Goal: Information Seeking & Learning: Learn about a topic

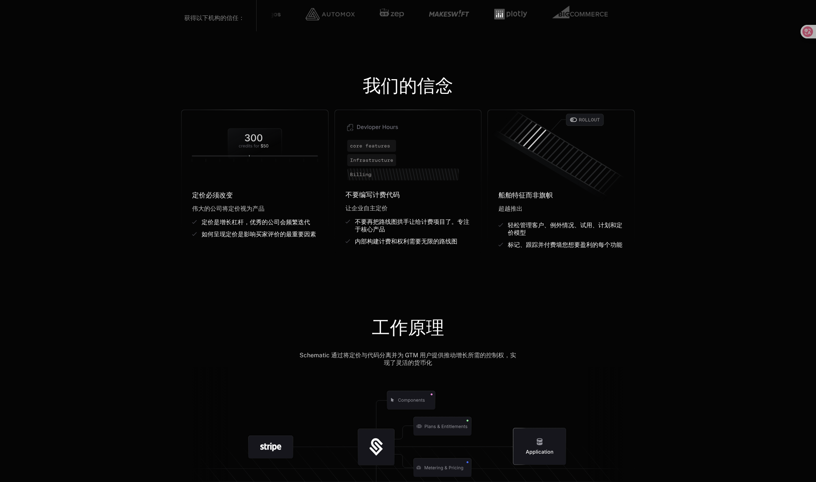
click at [722, 174] on div "我们的信念 定价必须改变 ﻿ ﻿ 伟大的公司将定价视为产品 ﻿ 定价是增长杠杆，优秀的公司会频繁迭代 如何呈现定价是影响买家评价的最重要因素 不要编写计费代码…" at bounding box center [408, 159] width 816 height 257
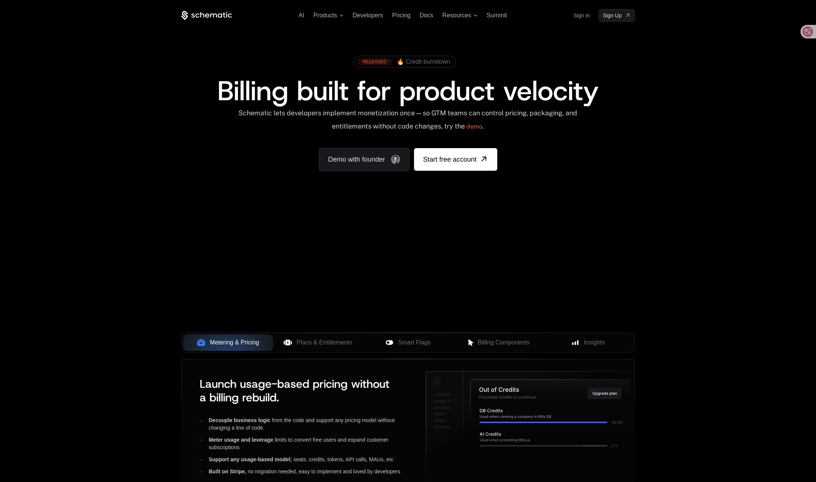
click at [720, 170] on div "AI Products Developers Pricing Docs Resources Summit Sign in Sign Up RELEASED 🔥…" at bounding box center [408, 112] width 816 height 225
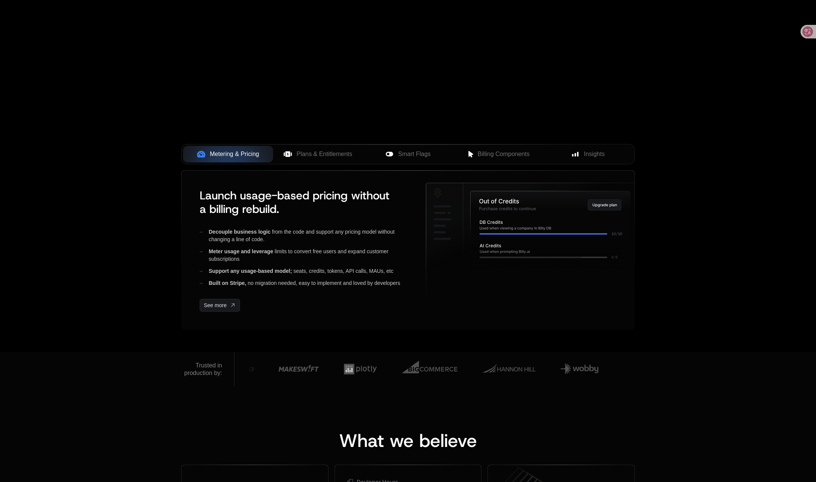
scroll to position [113, 0]
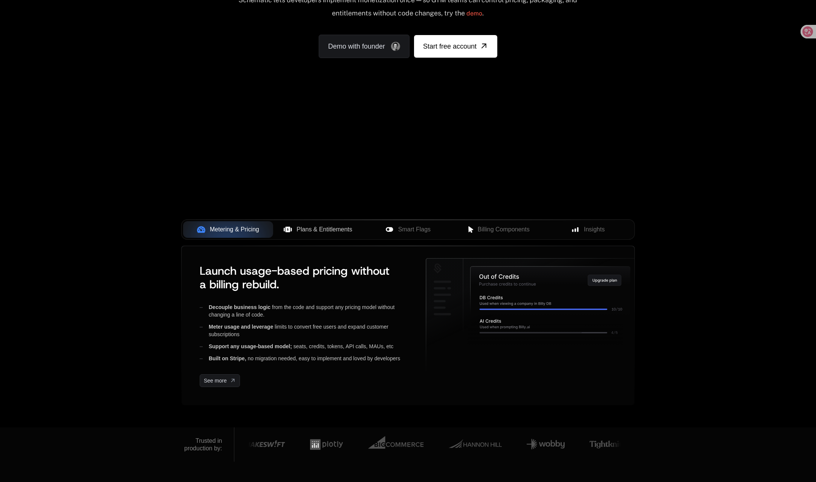
click at [331, 227] on span "Plans & Entitlements" at bounding box center [325, 229] width 56 height 9
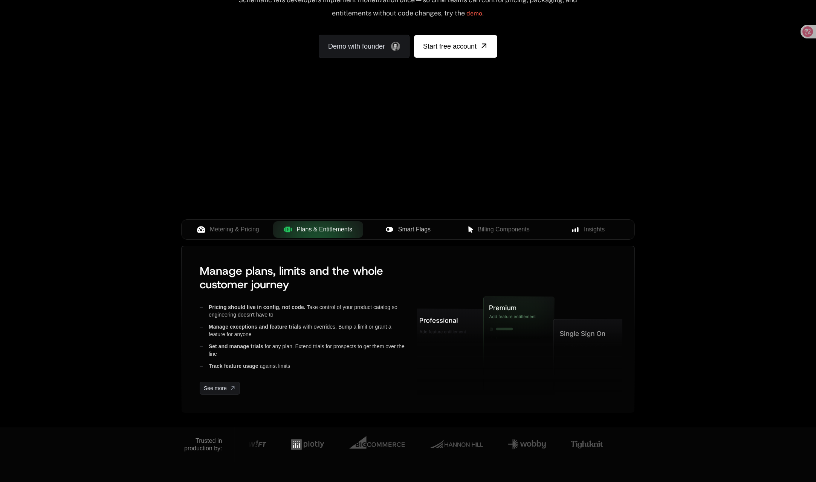
click at [416, 228] on span "Smart Flags" at bounding box center [414, 229] width 32 height 9
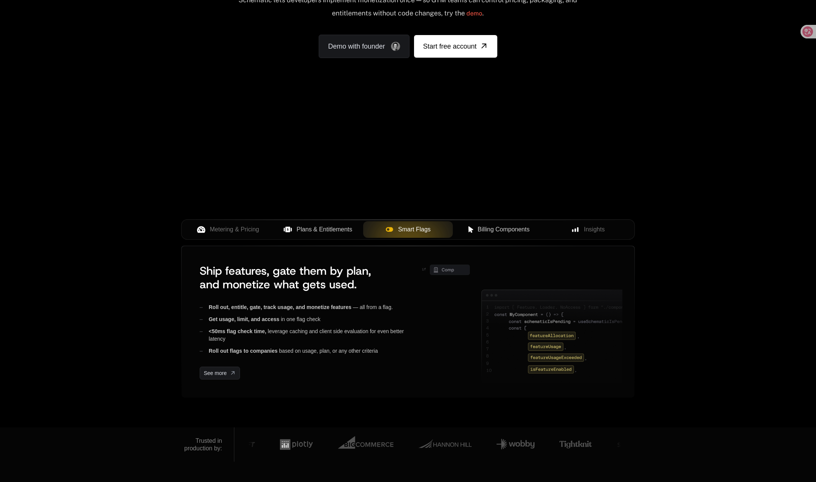
click at [510, 226] on span "Billing Components" at bounding box center [504, 229] width 52 height 9
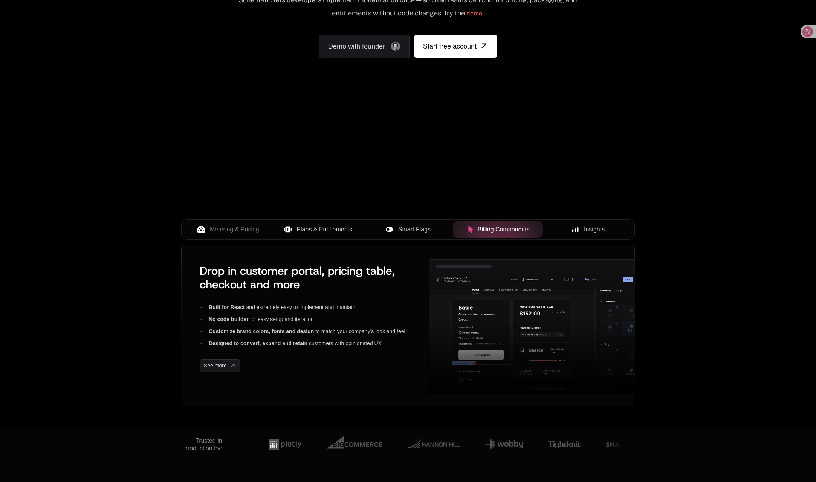
click at [577, 225] on div "Insights" at bounding box center [588, 229] width 78 height 9
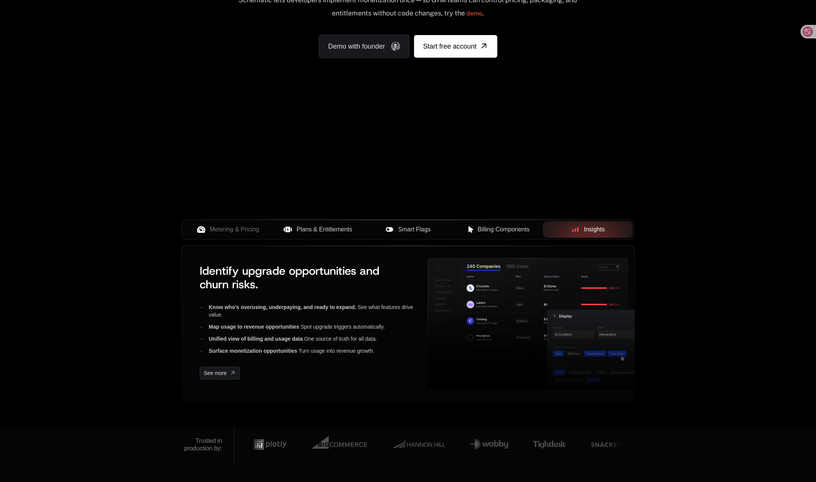
click at [394, 229] on div "Smart Flags" at bounding box center [408, 229] width 78 height 9
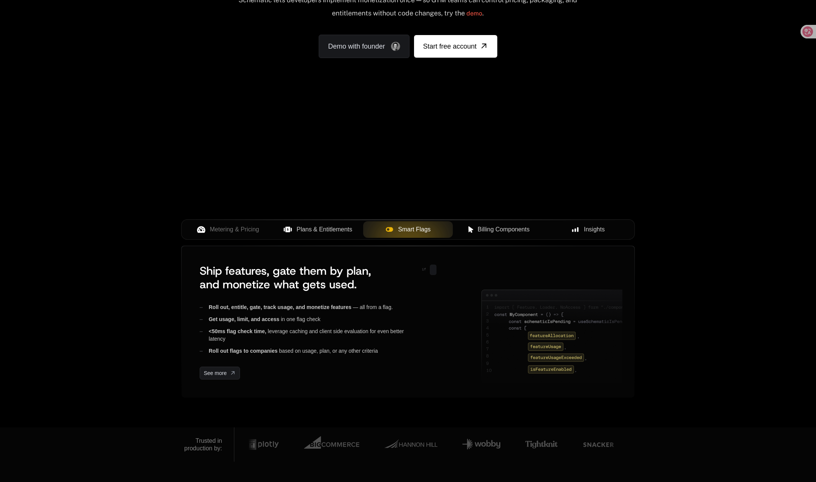
click at [323, 230] on span "Plans & Entitlements" at bounding box center [325, 229] width 56 height 9
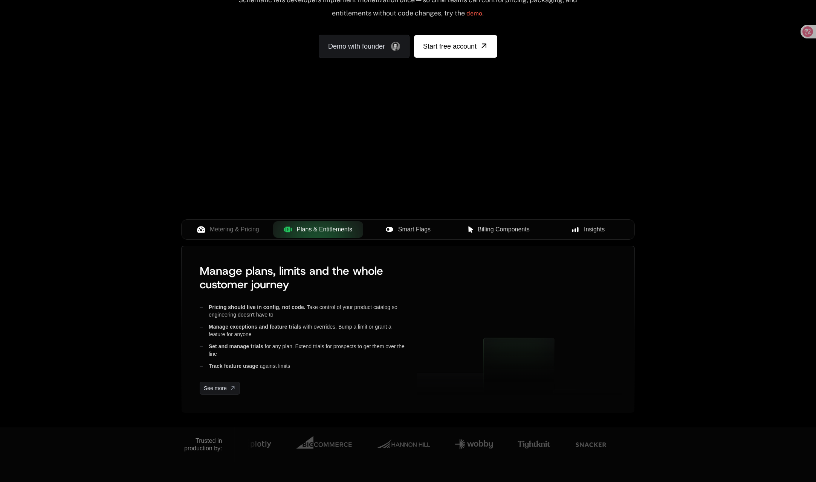
click at [269, 240] on div "Metering & Pricing Plans & Entitlements Smart Flags Billing Components Insights" at bounding box center [408, 232] width 454 height 26
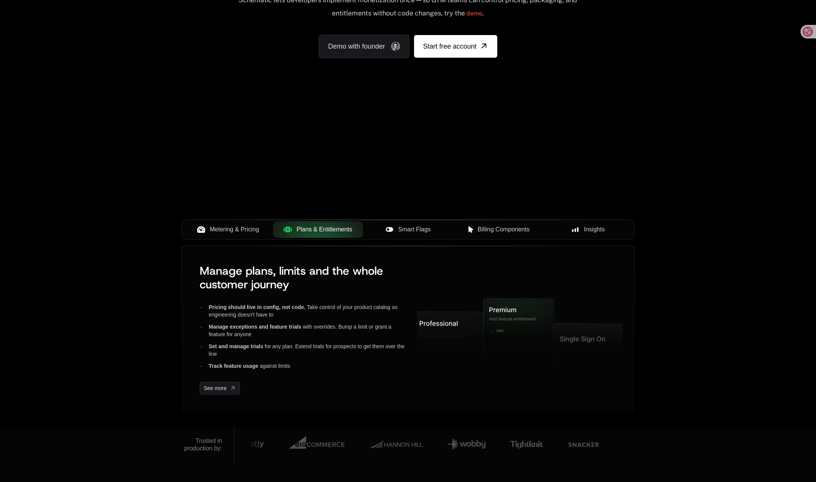
click at [269, 237] on button "Metering & Pricing" at bounding box center [228, 229] width 90 height 17
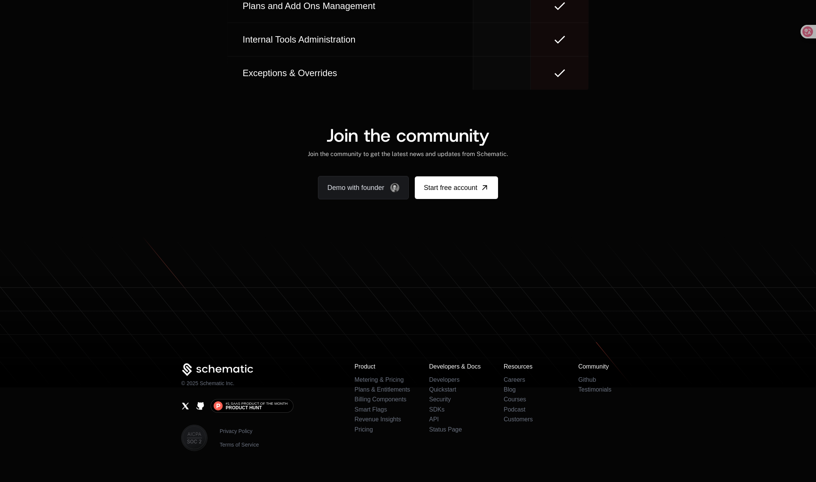
scroll to position [4498, 0]
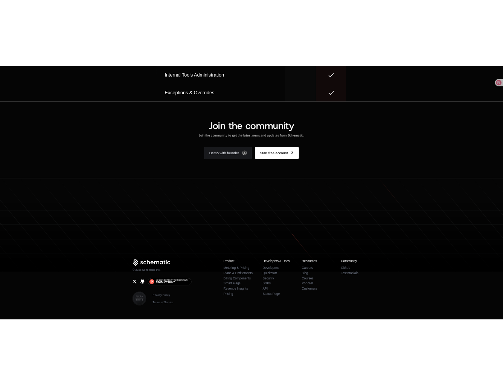
scroll to position [4559, 0]
